Goal: Navigation & Orientation: Find specific page/section

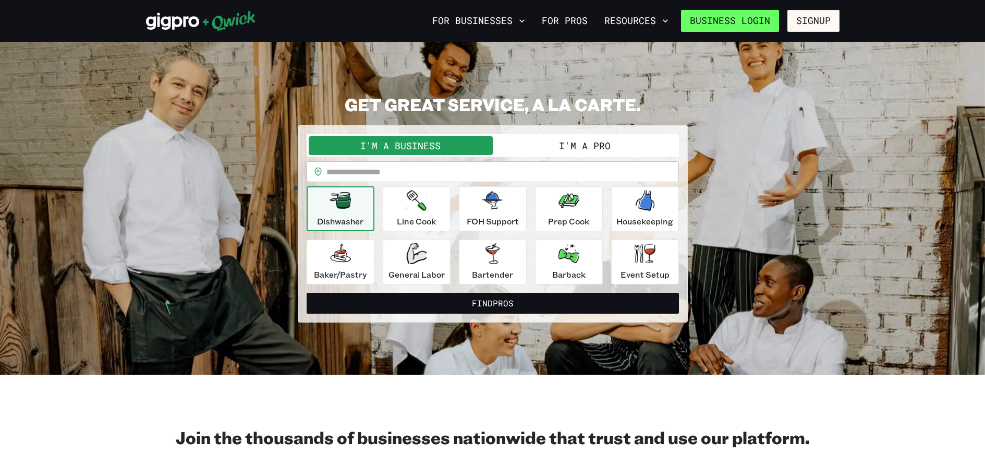
click at [771, 20] on link "Business Login" at bounding box center [730, 21] width 98 height 22
click at [567, 152] on button "I'm a Pro" at bounding box center [585, 145] width 184 height 19
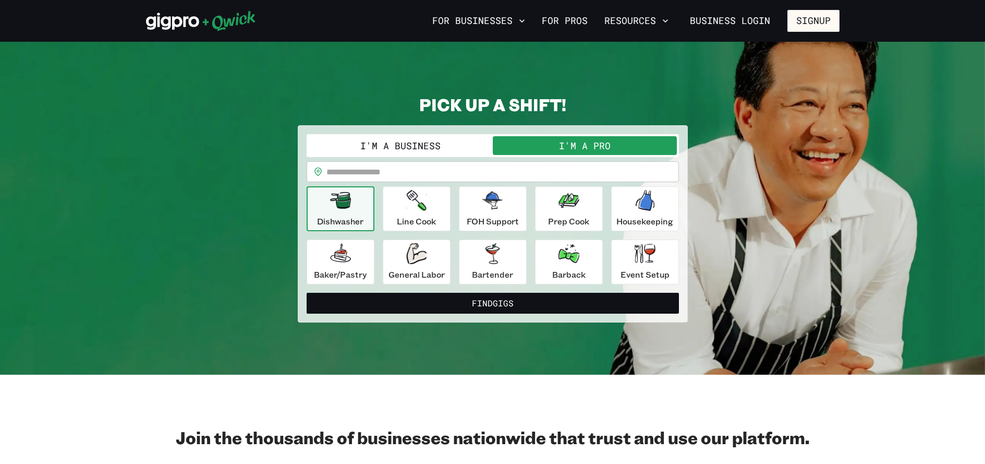
click at [395, 147] on button "I'm a Business" at bounding box center [401, 145] width 184 height 19
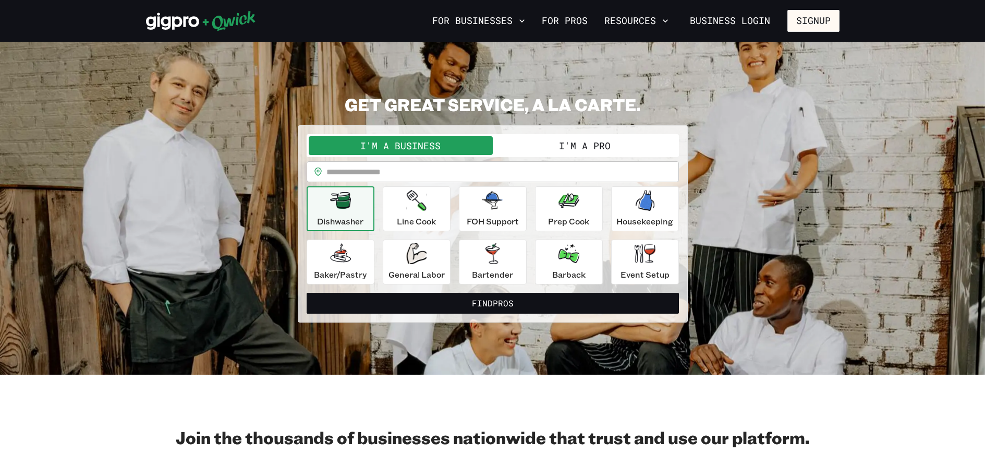
click at [548, 148] on button "I'm a Pro" at bounding box center [585, 145] width 184 height 19
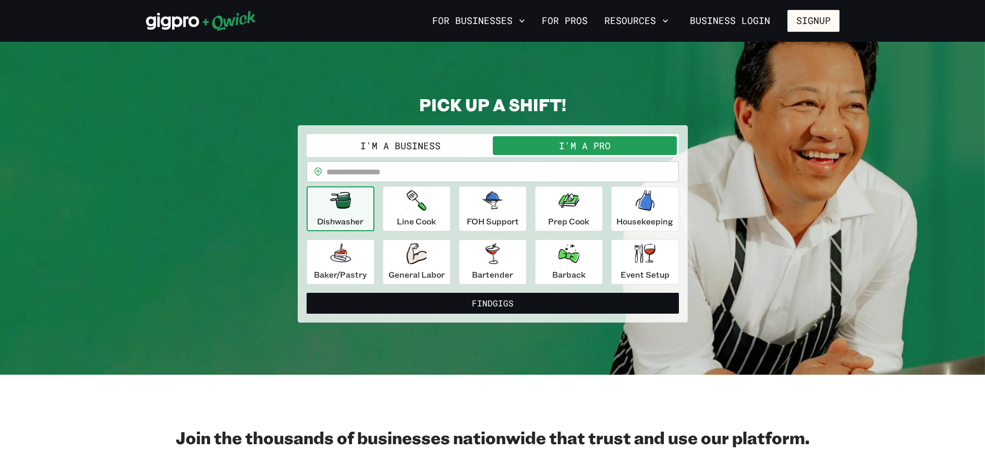
click at [423, 140] on button "I'm a Business" at bounding box center [401, 145] width 184 height 19
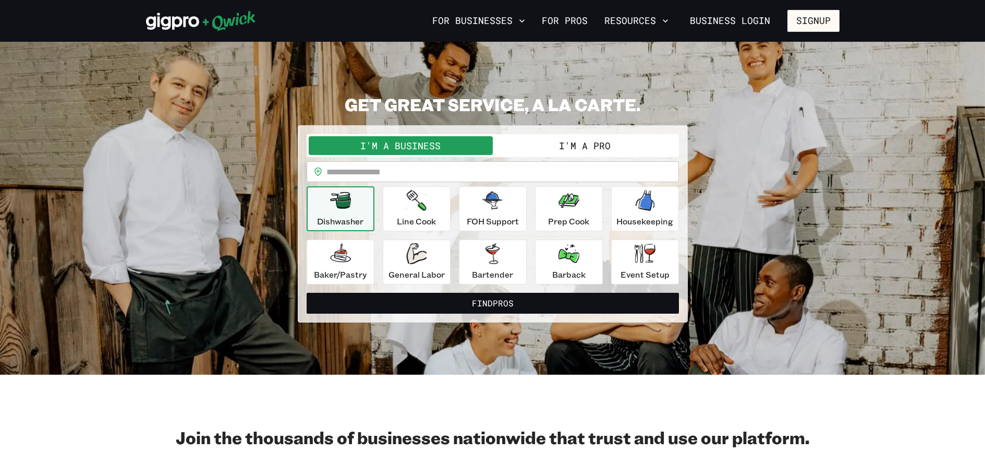
click at [560, 143] on button "I'm a Pro" at bounding box center [585, 145] width 184 height 19
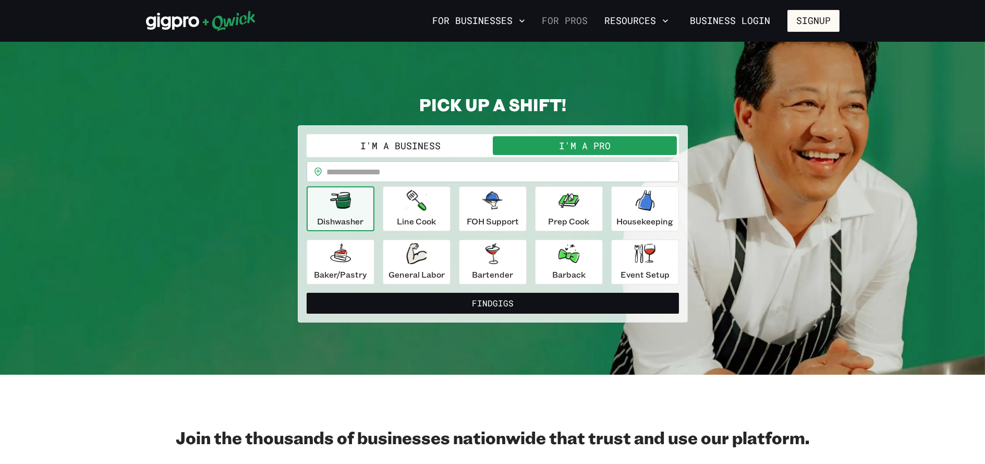
click at [565, 23] on link "For Pros" at bounding box center [565, 21] width 54 height 18
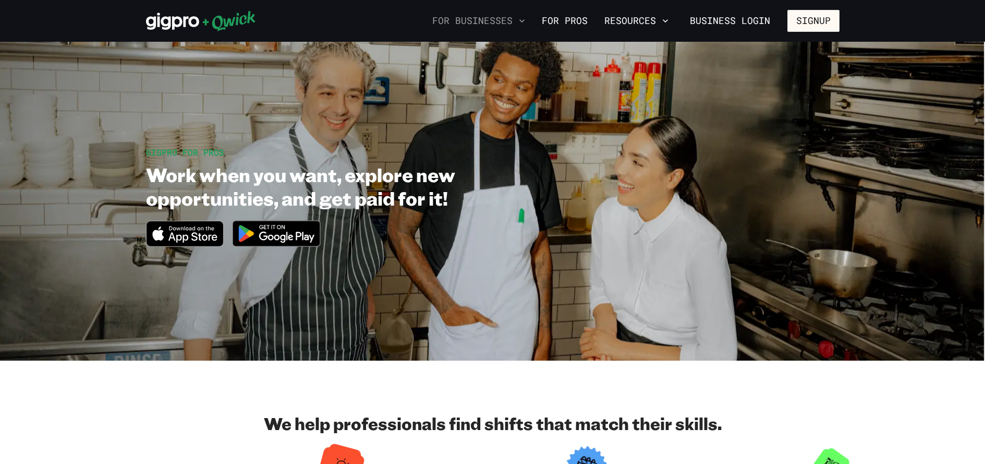
click at [487, 21] on button "For Businesses" at bounding box center [478, 21] width 101 height 18
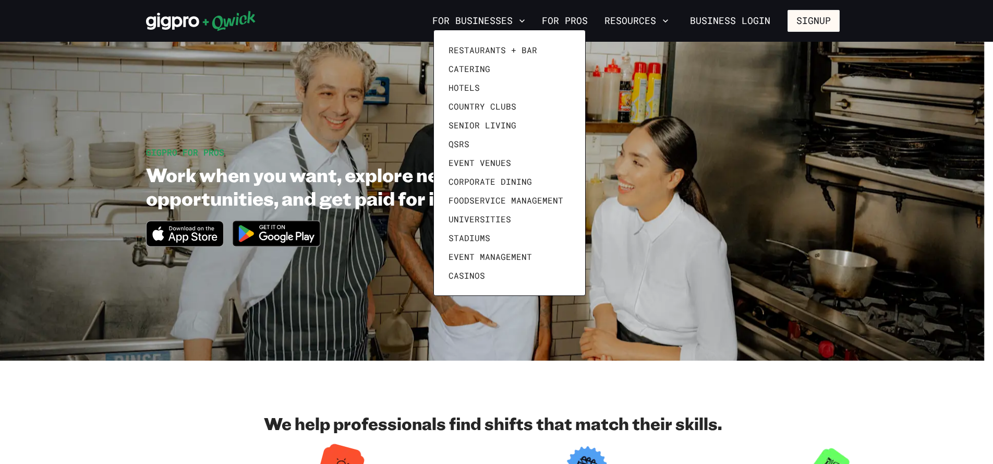
click at [581, 7] on div at bounding box center [496, 232] width 993 height 464
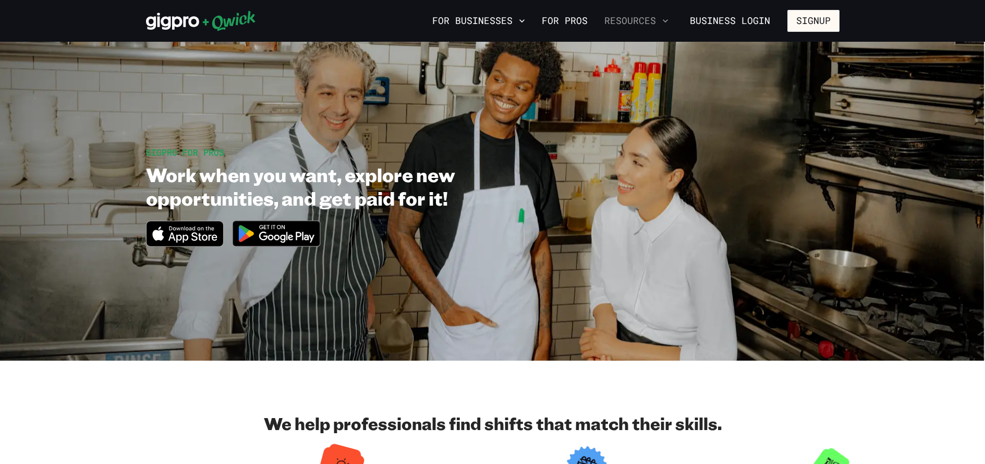
click at [660, 17] on button "Resources" at bounding box center [636, 21] width 73 height 18
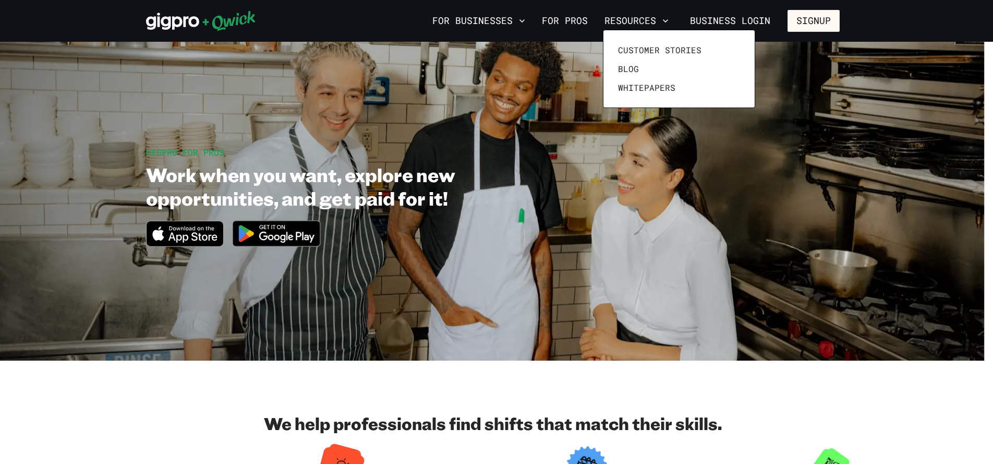
click at [633, 4] on div at bounding box center [496, 232] width 993 height 464
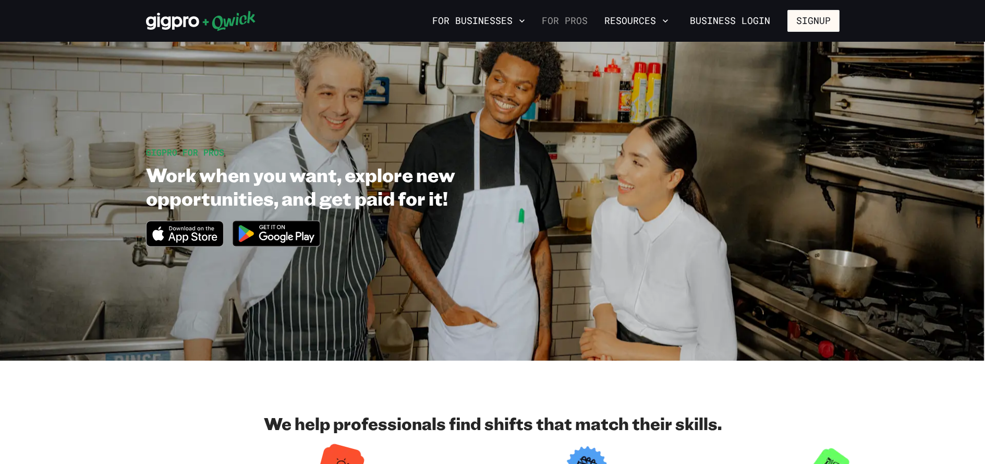
click at [575, 20] on link "For Pros" at bounding box center [565, 21] width 54 height 18
